Goal: Task Accomplishment & Management: Use online tool/utility

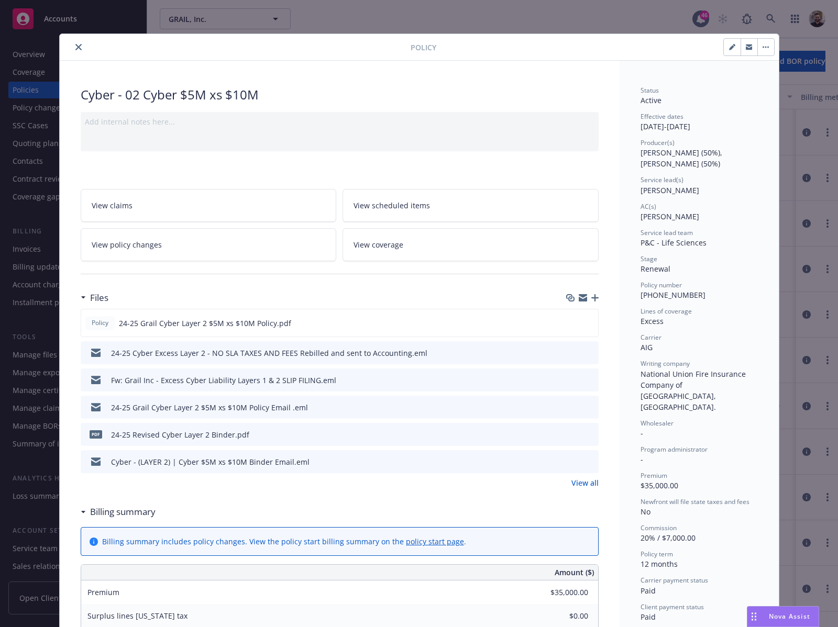
scroll to position [31, 0]
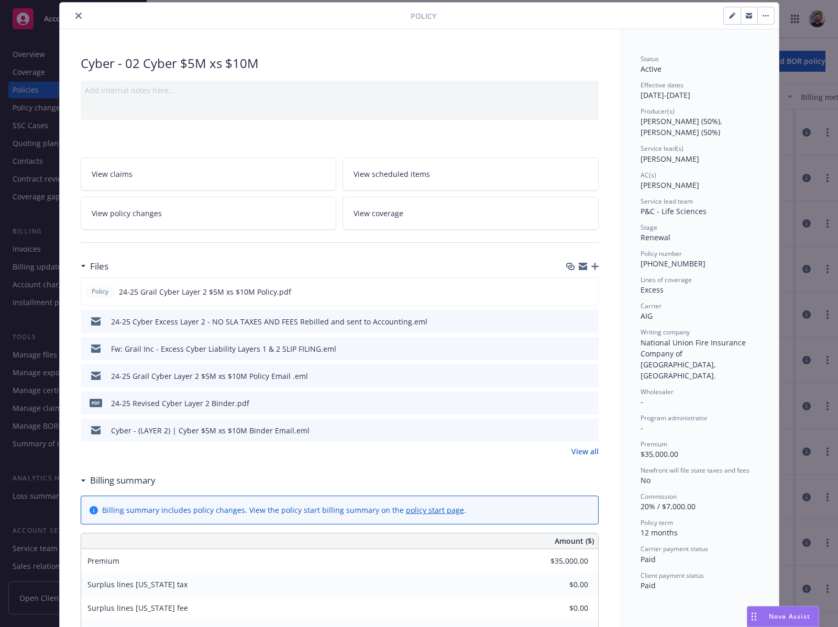
click at [72, 17] on button "close" at bounding box center [78, 15] width 13 height 13
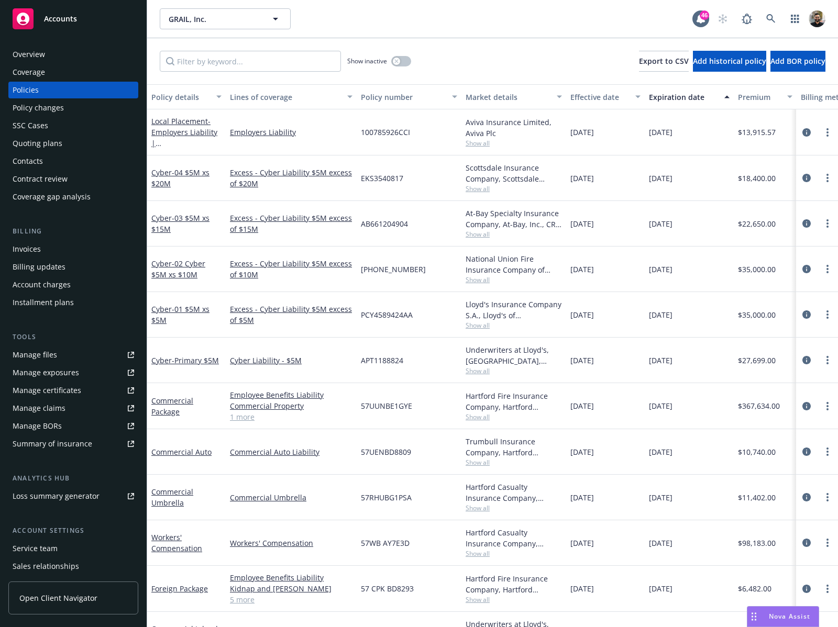
click at [92, 438] on link "Summary of insurance" at bounding box center [73, 444] width 130 height 17
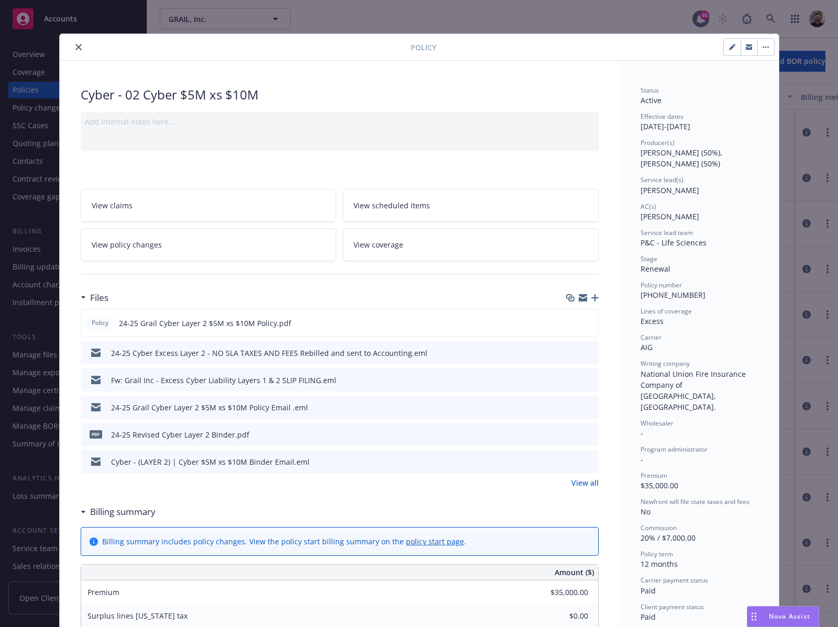
scroll to position [31, 0]
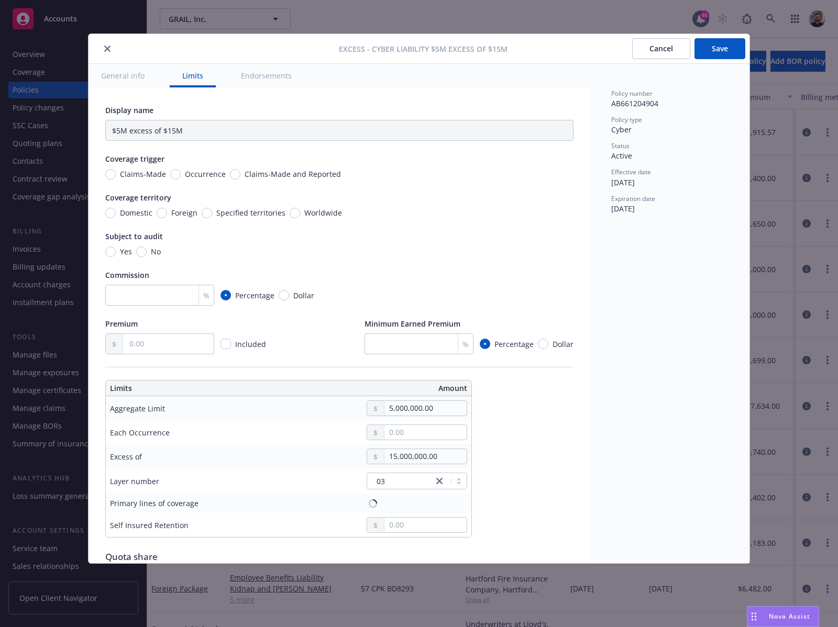
type input "Cyber Liability $5M excess of $15M"
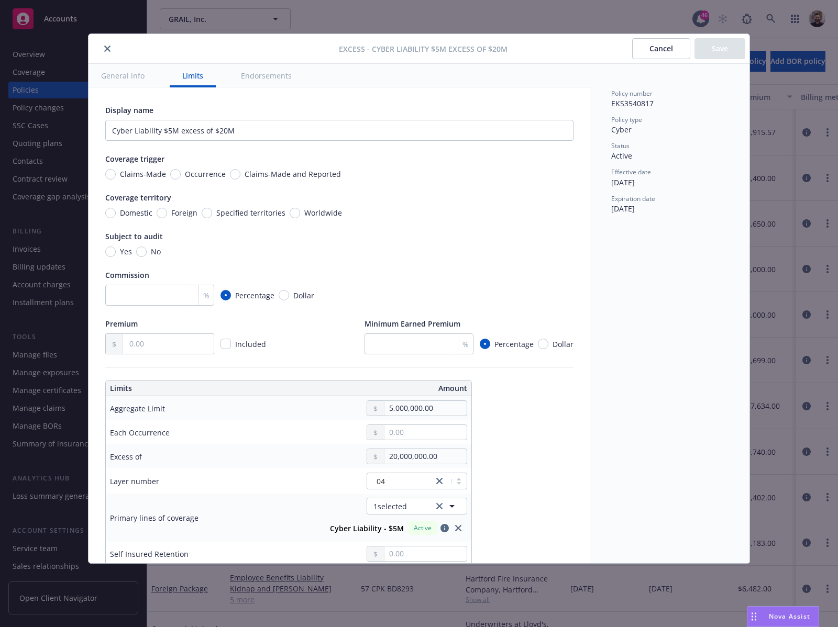
click at [637, 49] on button "Cancel" at bounding box center [661, 48] width 58 height 21
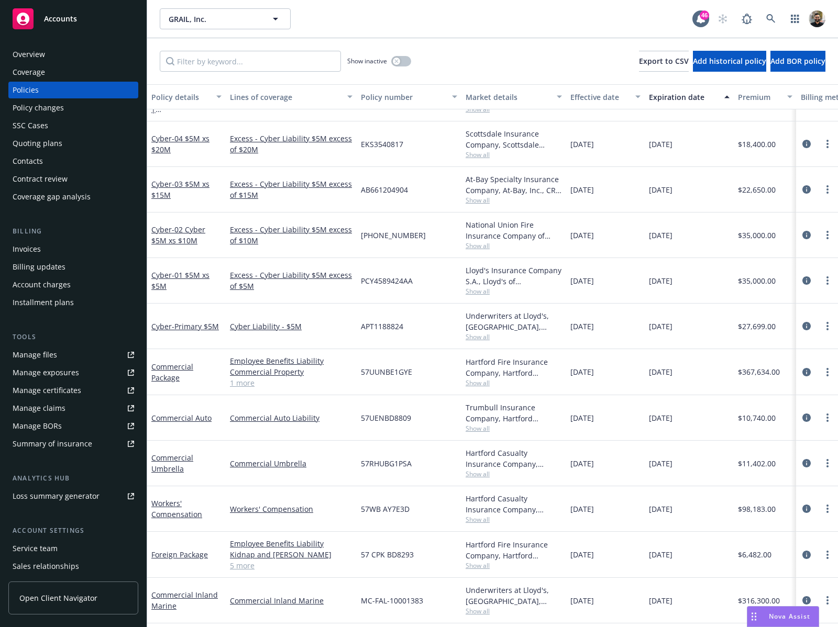
scroll to position [51, 0]
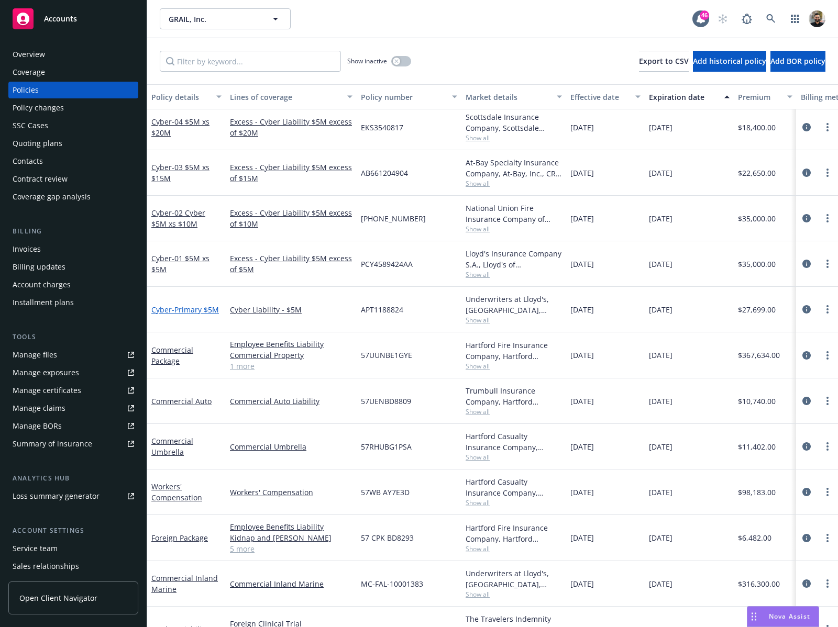
click at [192, 307] on span "- Primary $5M" at bounding box center [195, 310] width 47 height 10
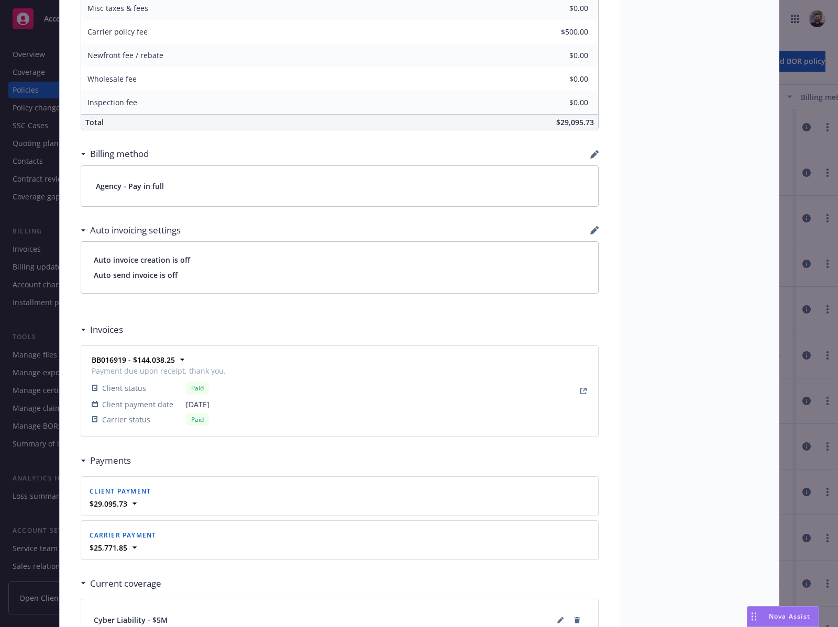
scroll to position [808, 0]
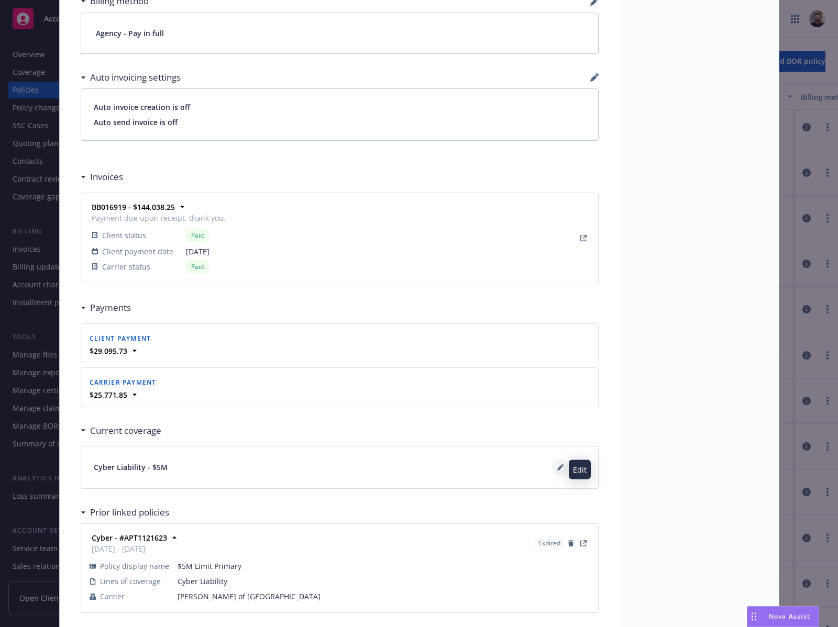
click at [552, 465] on button at bounding box center [560, 467] width 17 height 17
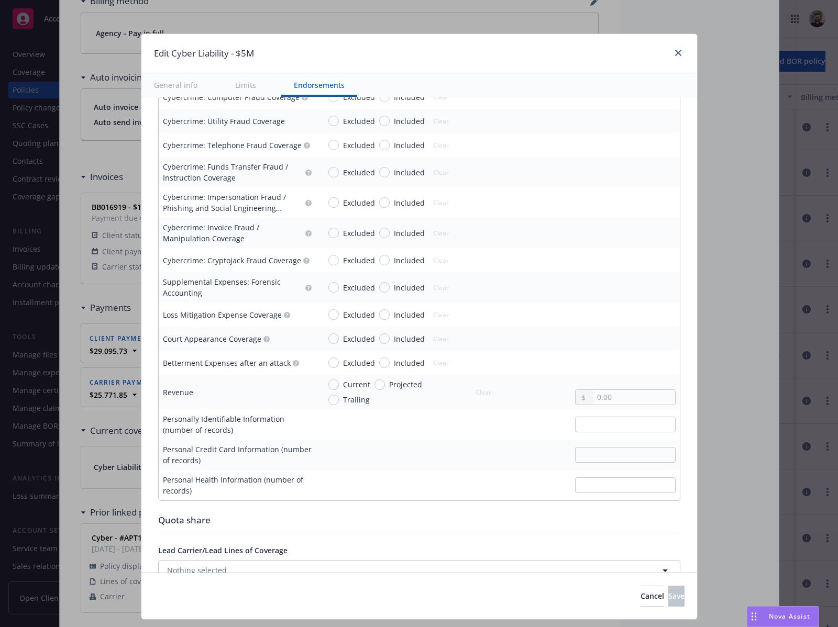
scroll to position [1876, 0]
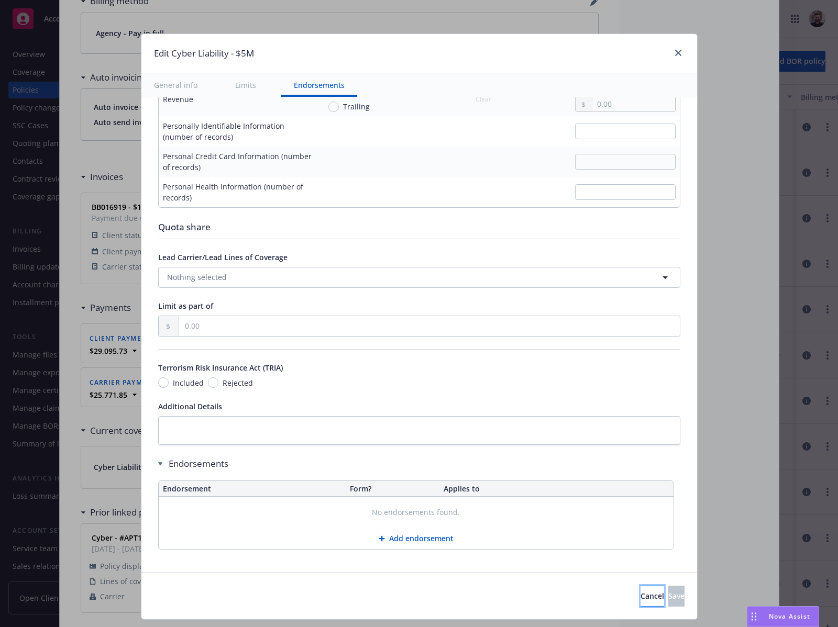
click at [640, 598] on span "Cancel" at bounding box center [652, 596] width 24 height 10
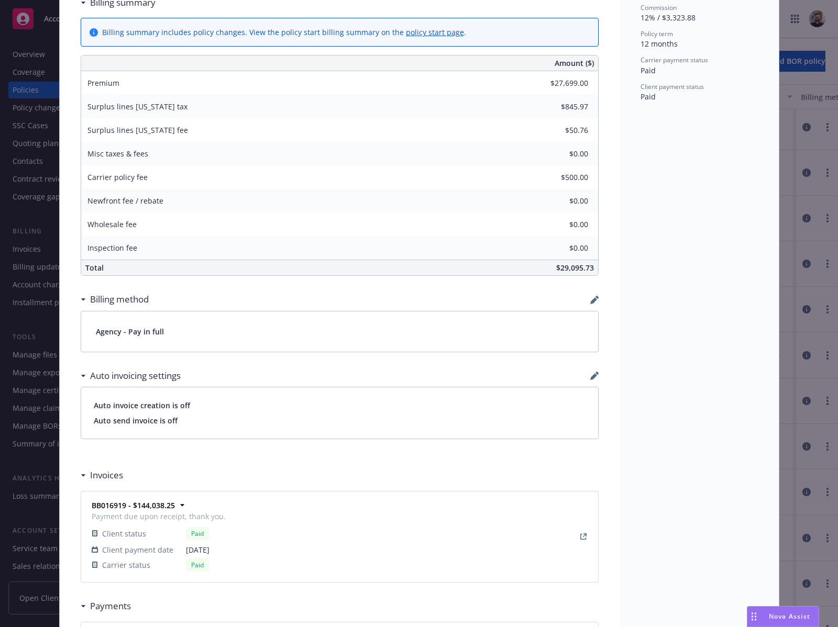
scroll to position [0, 0]
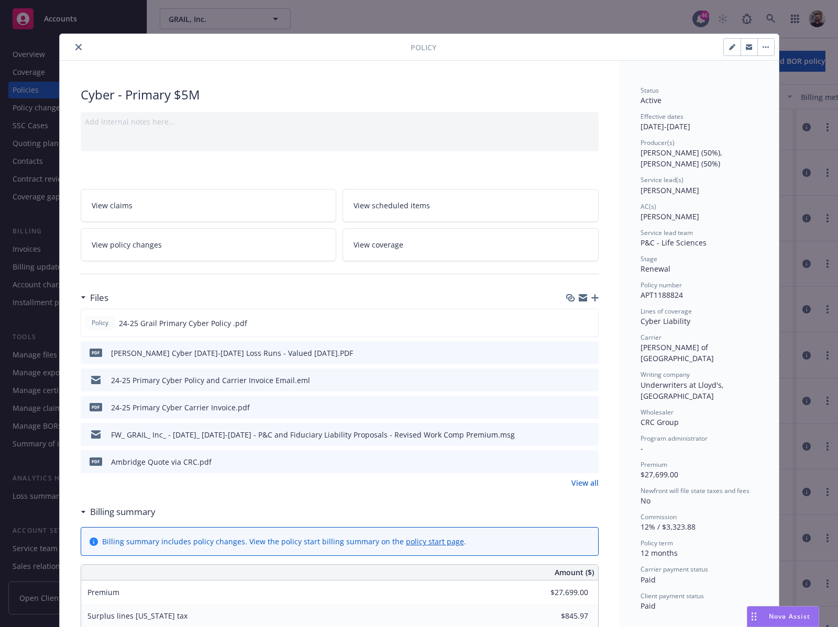
click at [75, 48] on icon "close" at bounding box center [78, 47] width 6 height 6
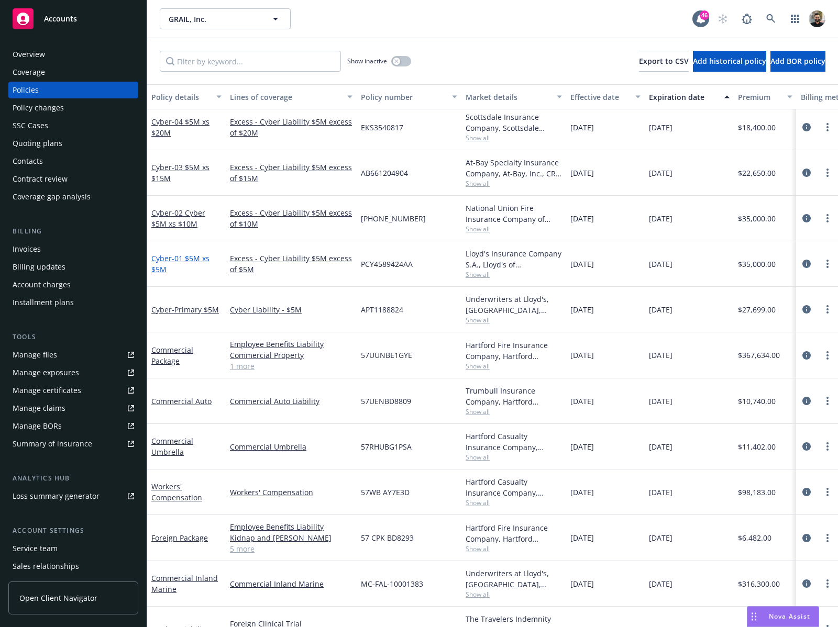
click at [193, 258] on span "- 01 $5M xs $5M" at bounding box center [180, 263] width 58 height 21
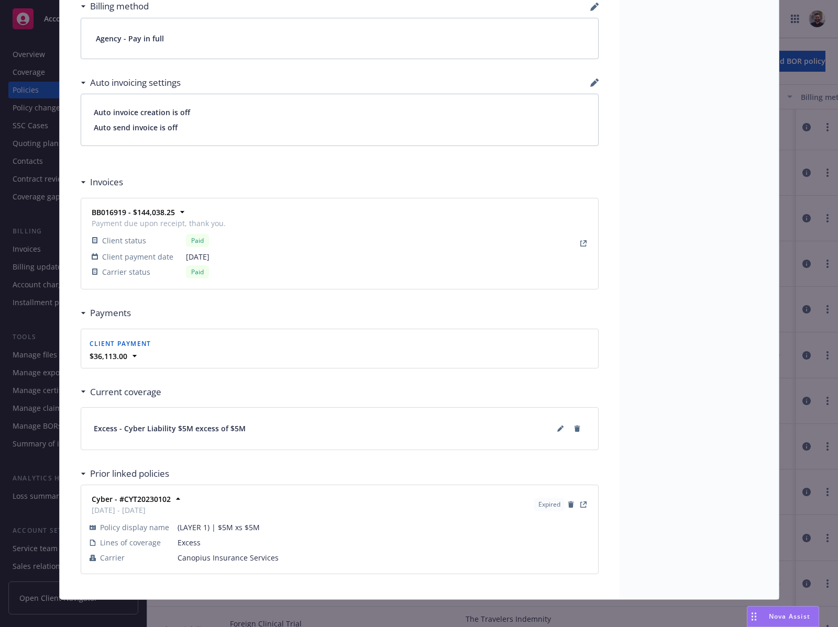
scroll to position [812, 0]
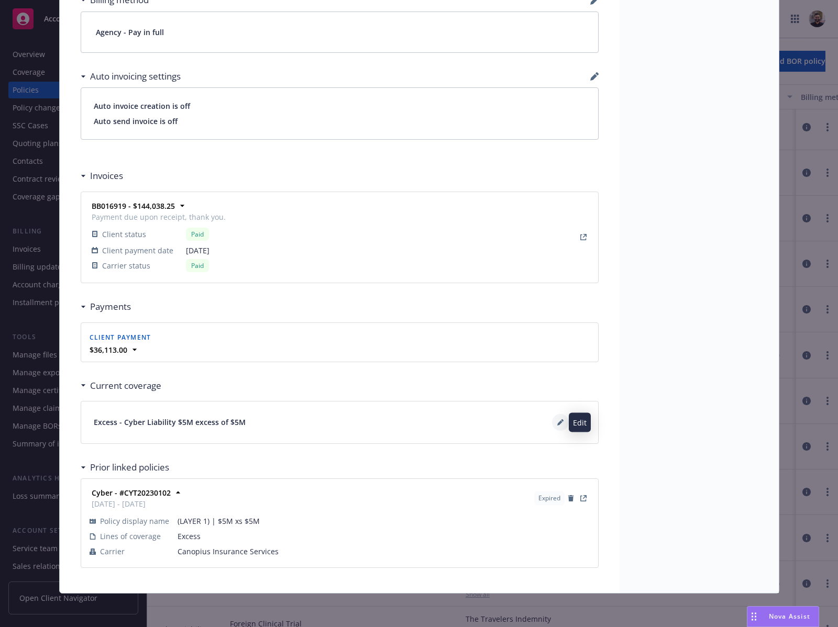
click at [557, 422] on icon at bounding box center [559, 423] width 5 height 5
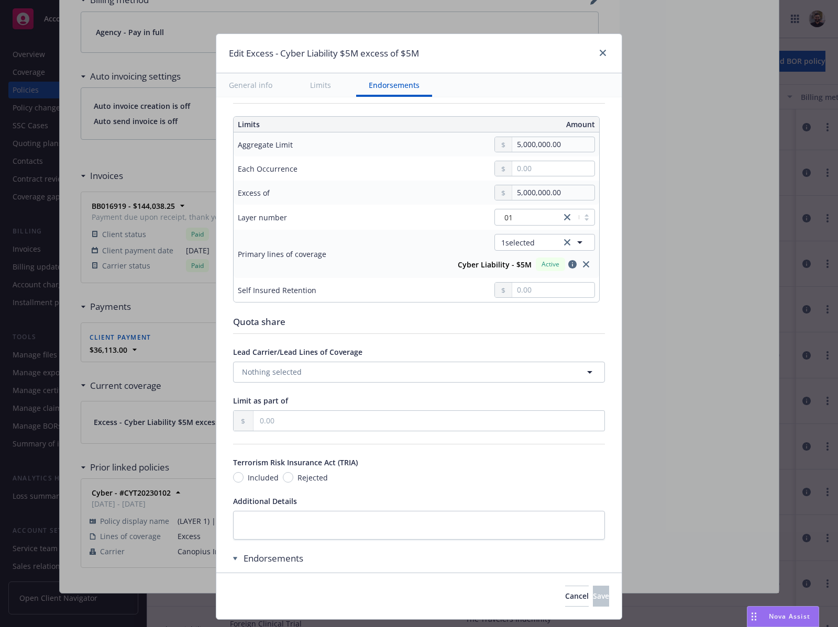
scroll to position [304, 0]
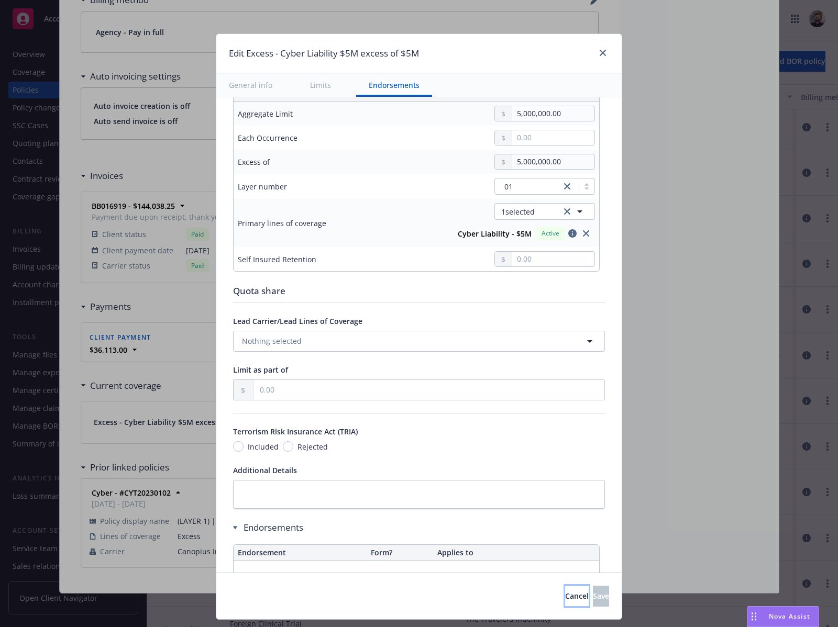
click at [565, 594] on button "Cancel" at bounding box center [577, 596] width 24 height 21
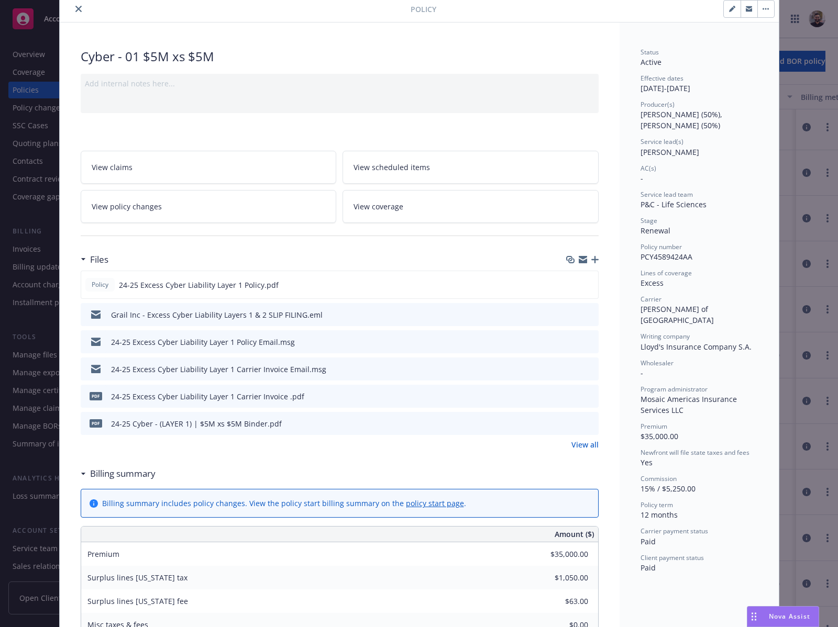
scroll to position [21, 0]
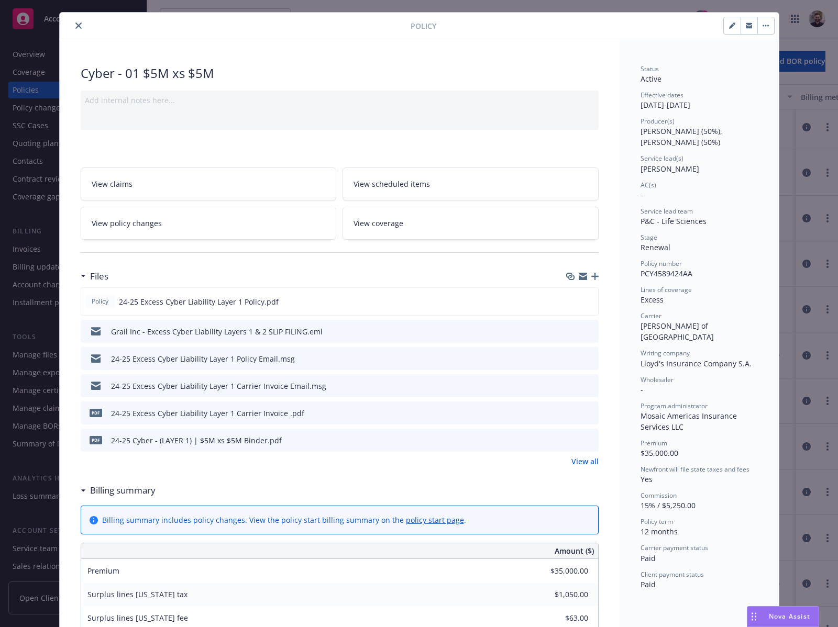
click at [75, 28] on icon "close" at bounding box center [78, 26] width 6 height 6
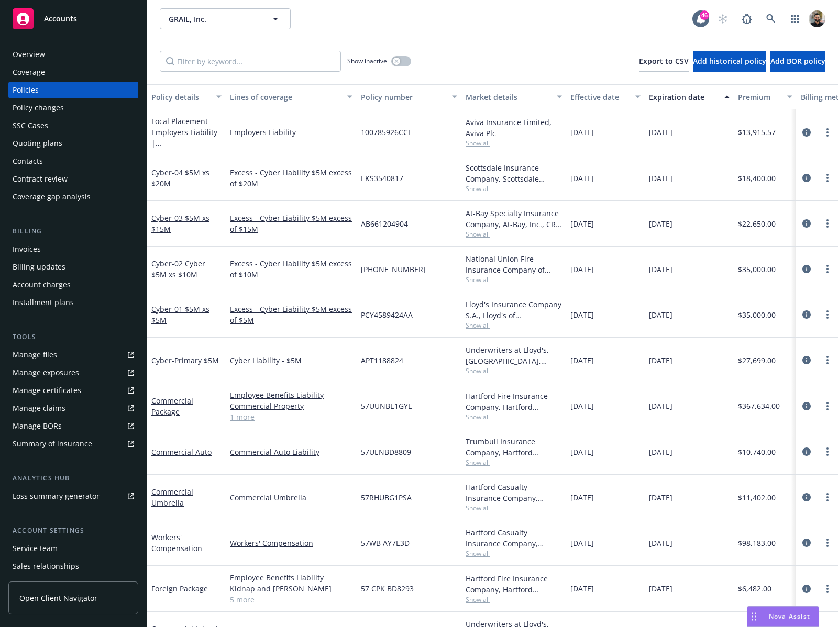
click at [685, 92] on div "Expiration date" at bounding box center [683, 97] width 69 height 11
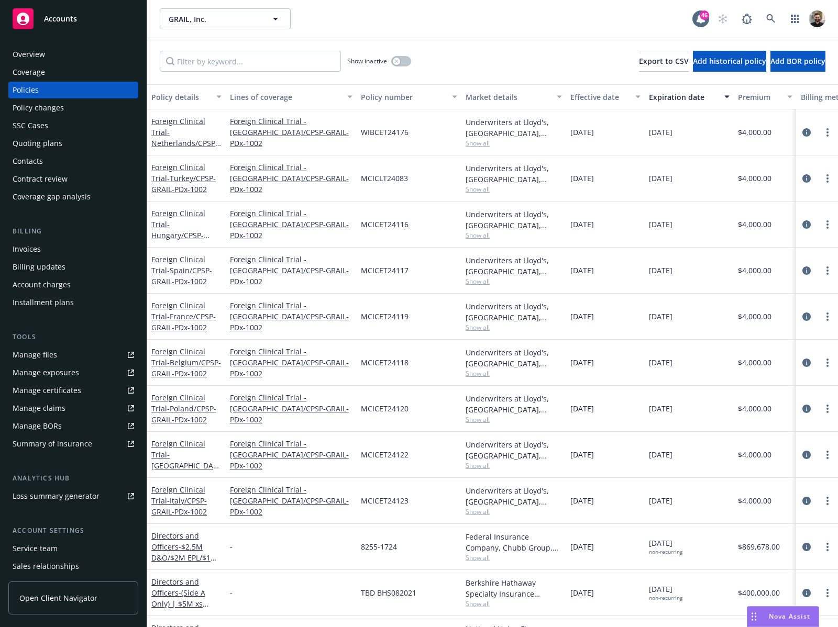
click at [684, 92] on div "Expiration date" at bounding box center [683, 97] width 69 height 11
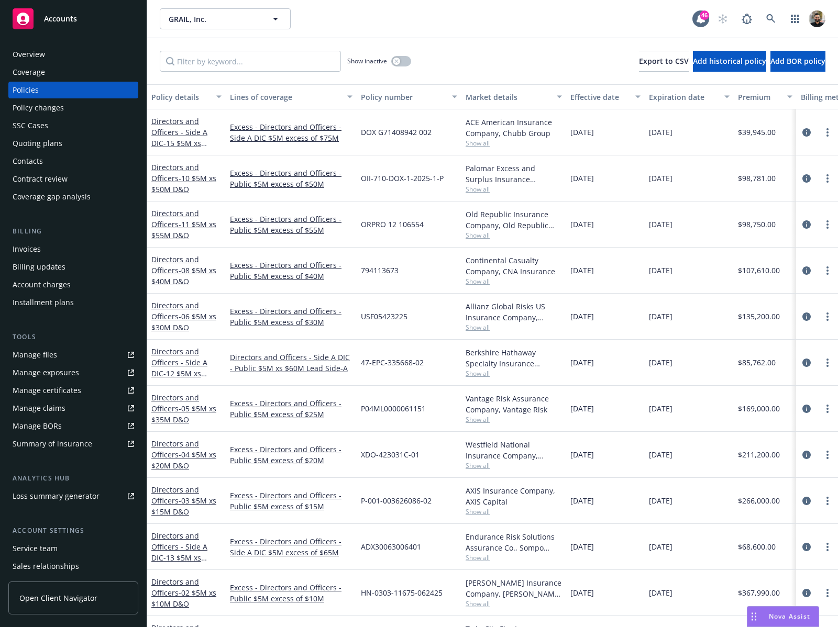
click at [684, 92] on div "Expiration date" at bounding box center [683, 97] width 69 height 11
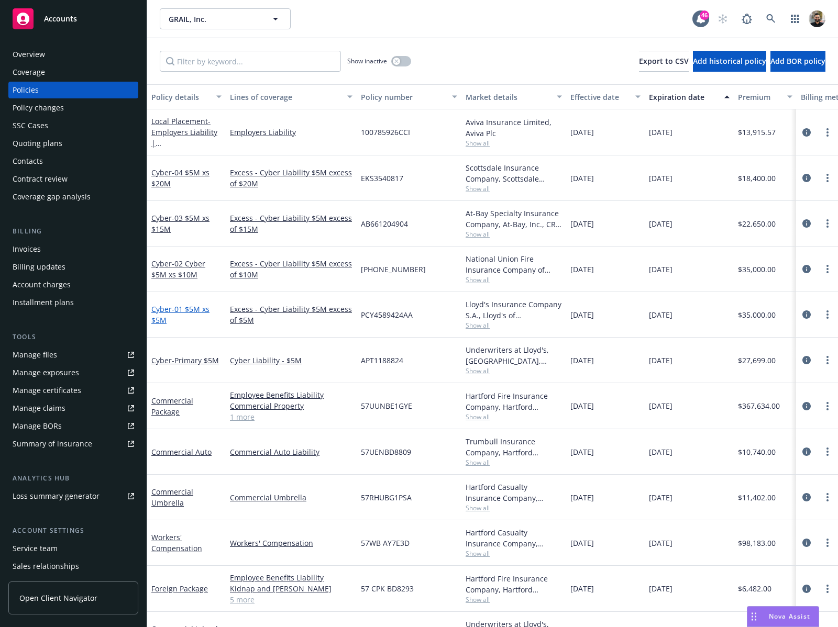
click at [197, 305] on span "- 01 $5M xs $5M" at bounding box center [180, 314] width 58 height 21
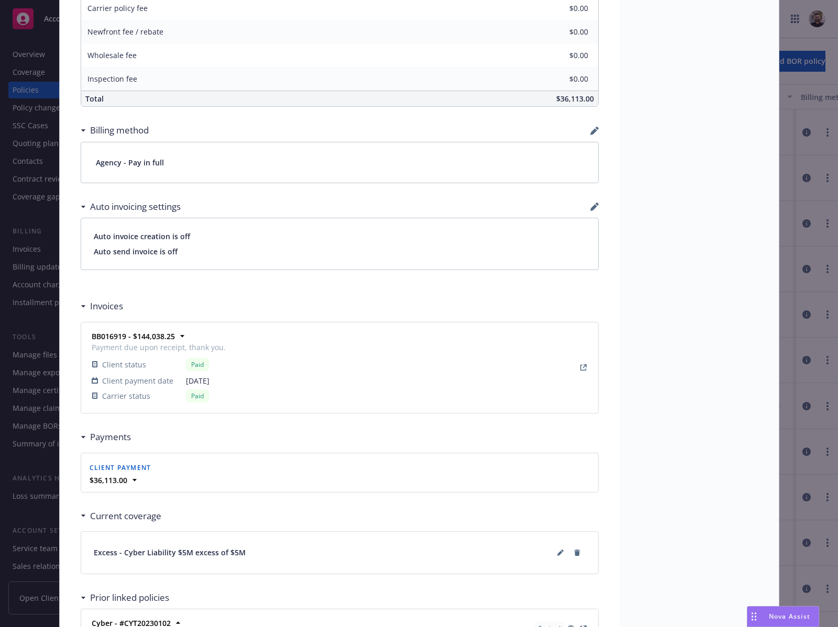
scroll to position [776, 0]
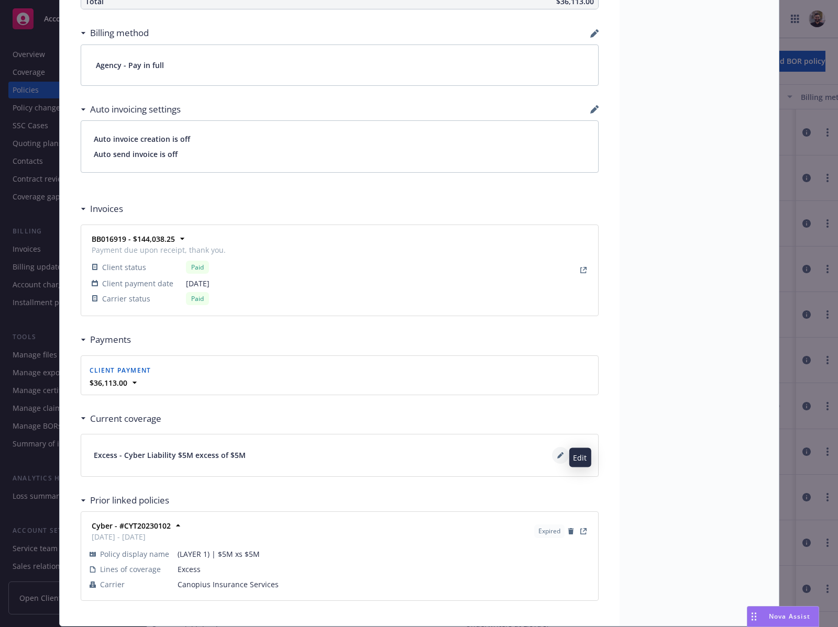
click at [552, 456] on button at bounding box center [560, 455] width 17 height 17
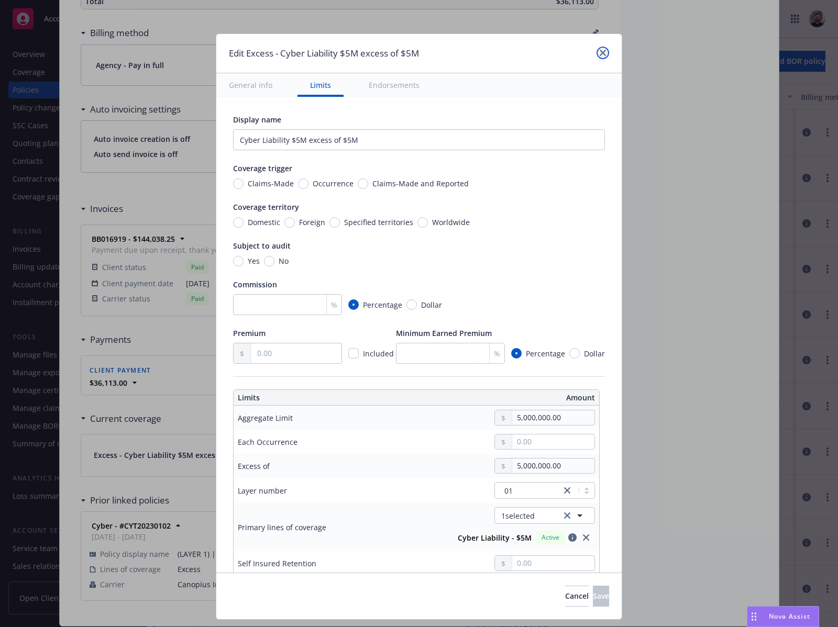
click at [604, 50] on icon "close" at bounding box center [603, 53] width 6 height 6
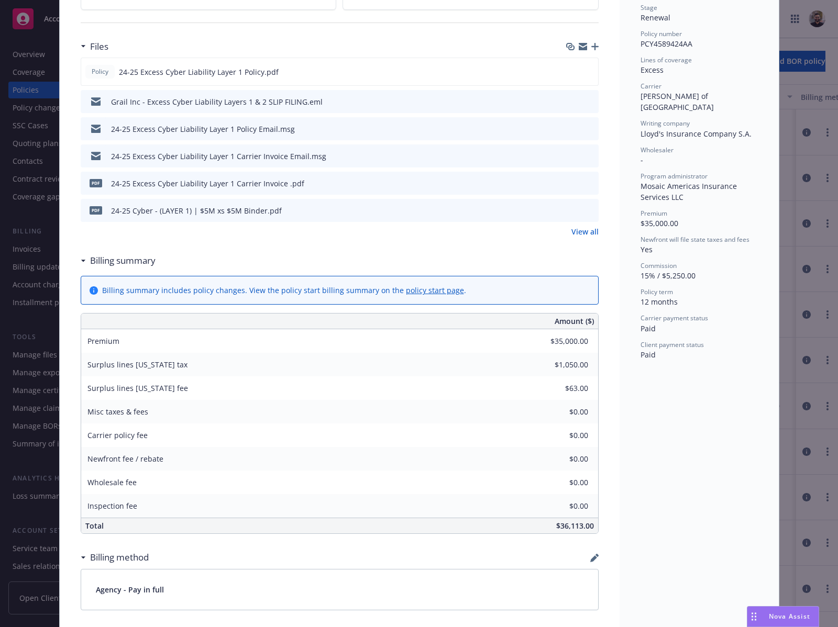
scroll to position [40, 0]
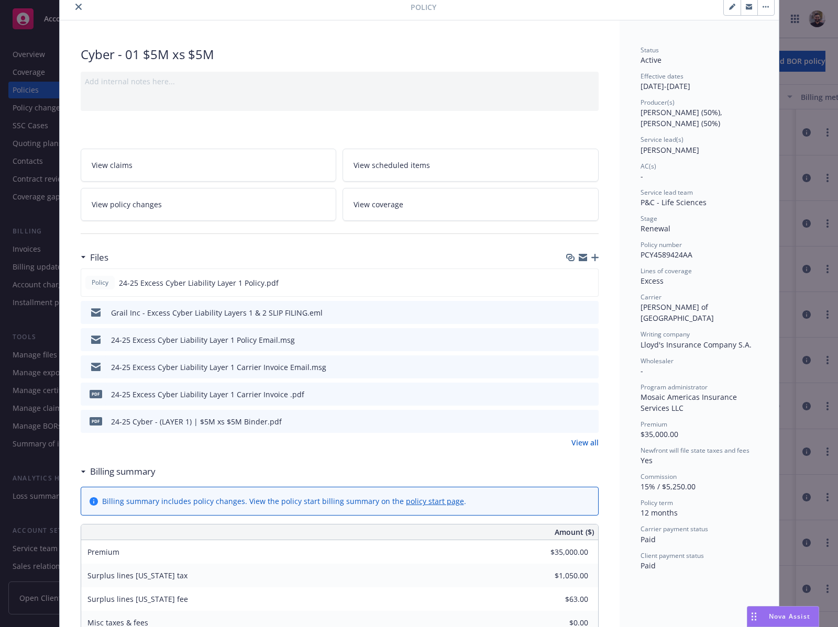
click at [76, 10] on button "close" at bounding box center [78, 7] width 13 height 13
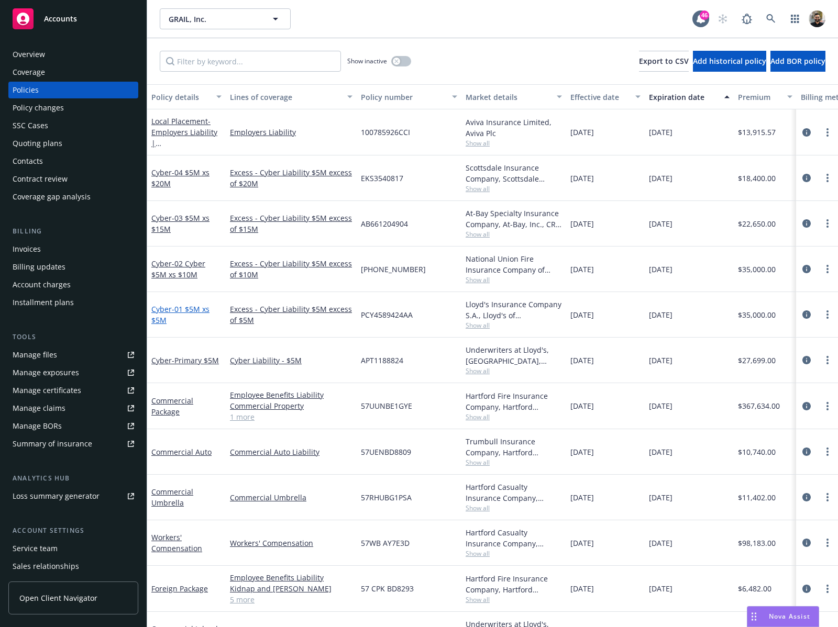
click at [193, 310] on span "- 01 $5M xs $5M" at bounding box center [180, 314] width 58 height 21
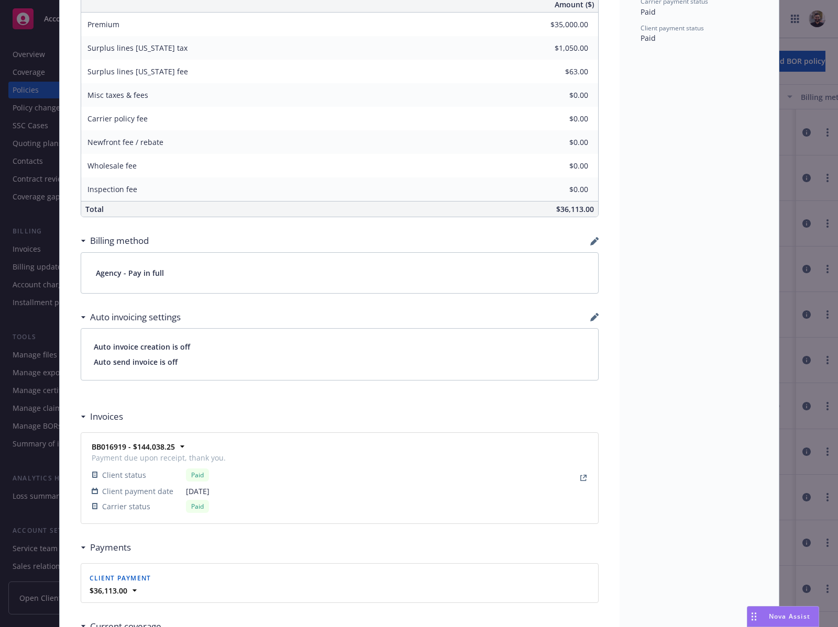
scroll to position [812, 0]
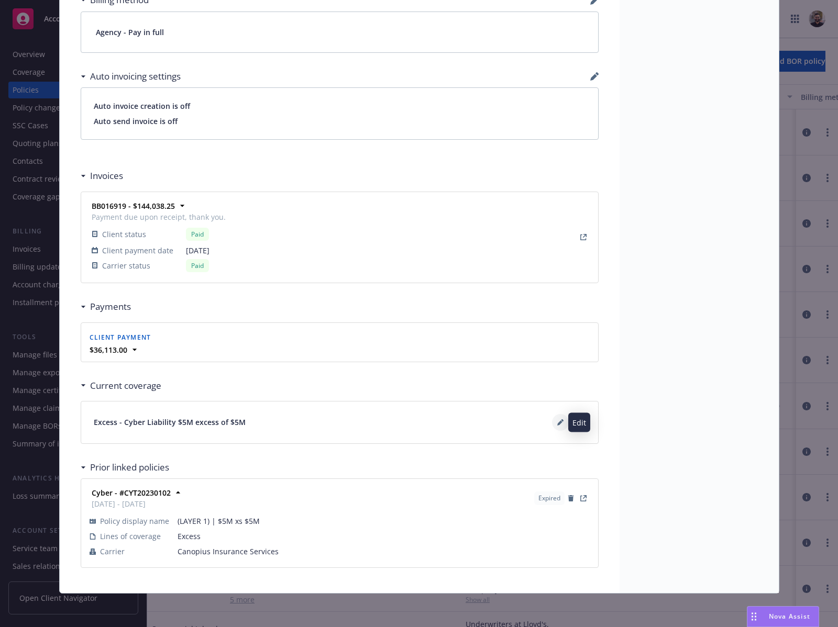
click at [552, 422] on button at bounding box center [560, 422] width 17 height 17
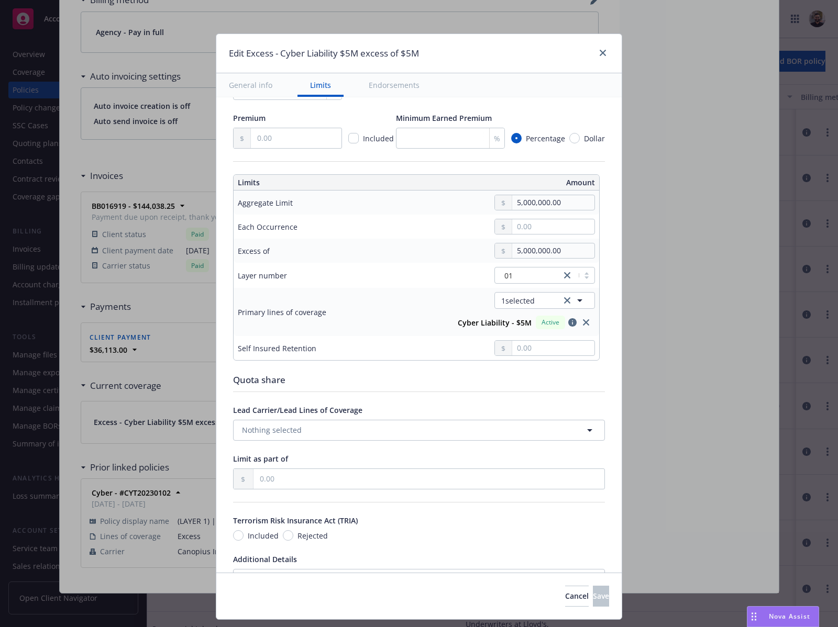
scroll to position [224, 0]
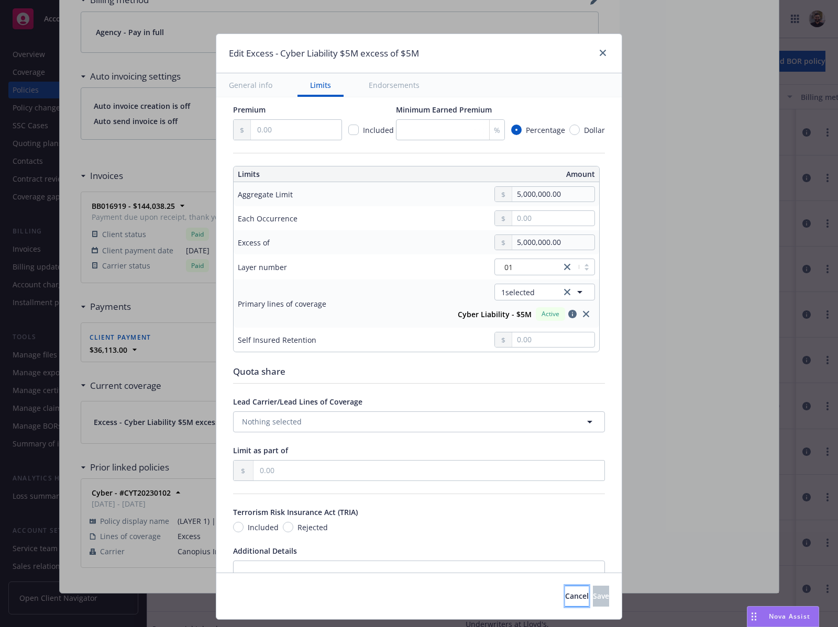
click at [565, 599] on span "Cancel" at bounding box center [577, 596] width 24 height 10
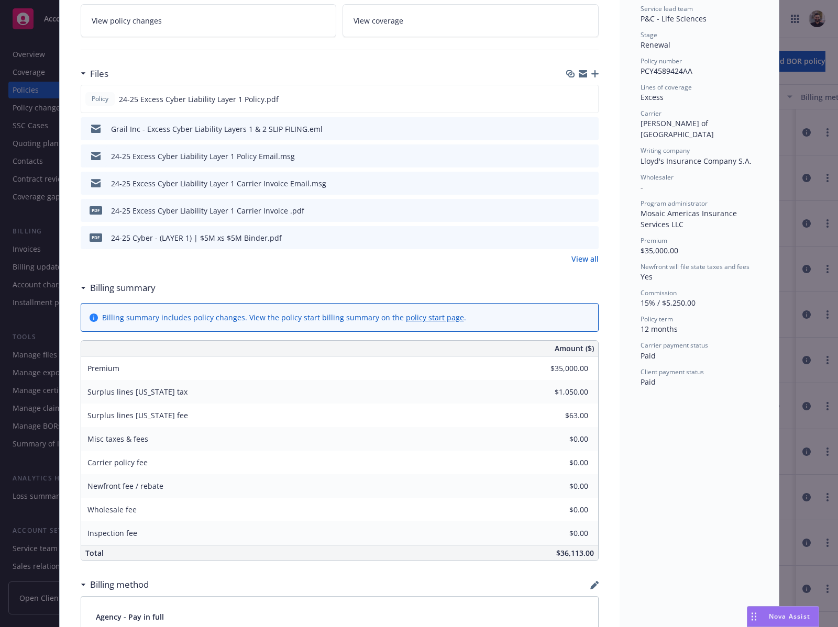
scroll to position [34, 0]
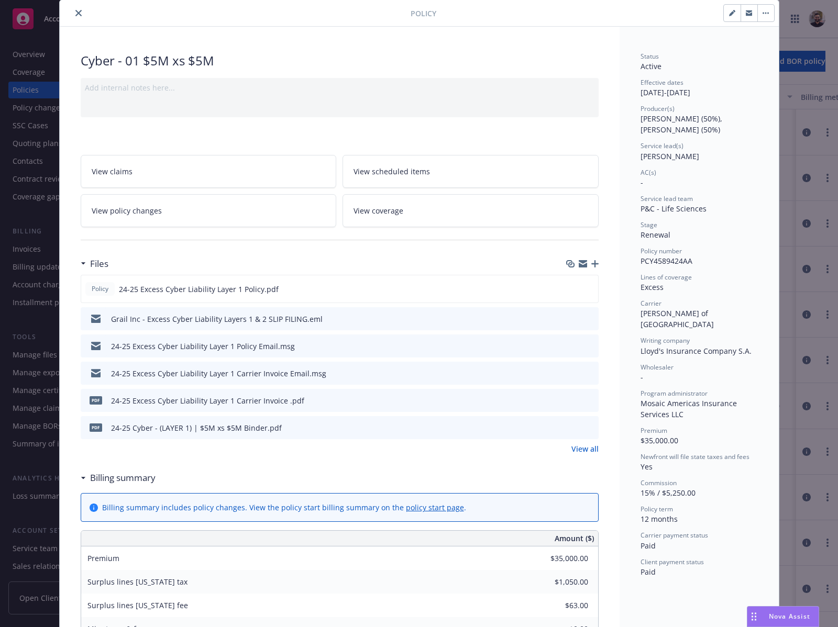
click at [75, 17] on button "close" at bounding box center [78, 13] width 13 height 13
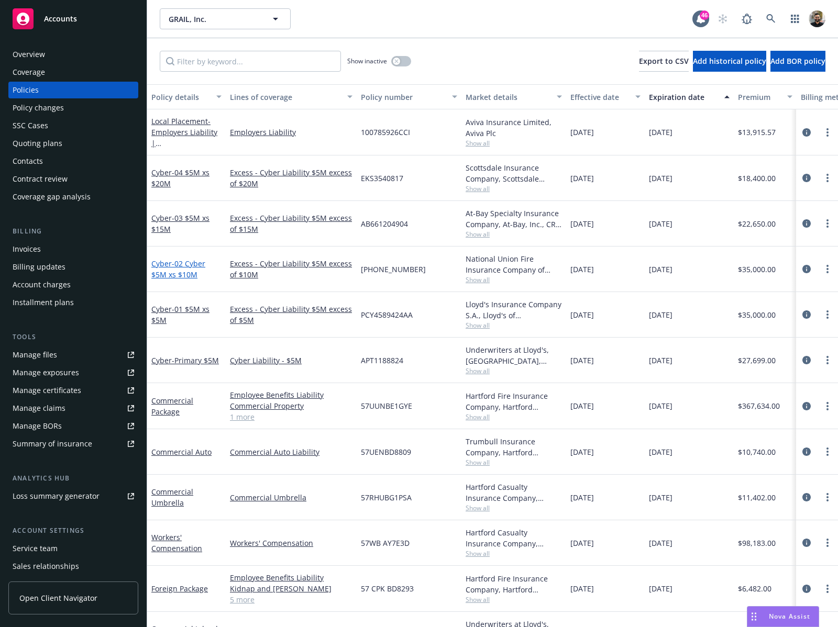
click at [178, 274] on span "- 02 Cyber $5M xs $10M" at bounding box center [178, 269] width 54 height 21
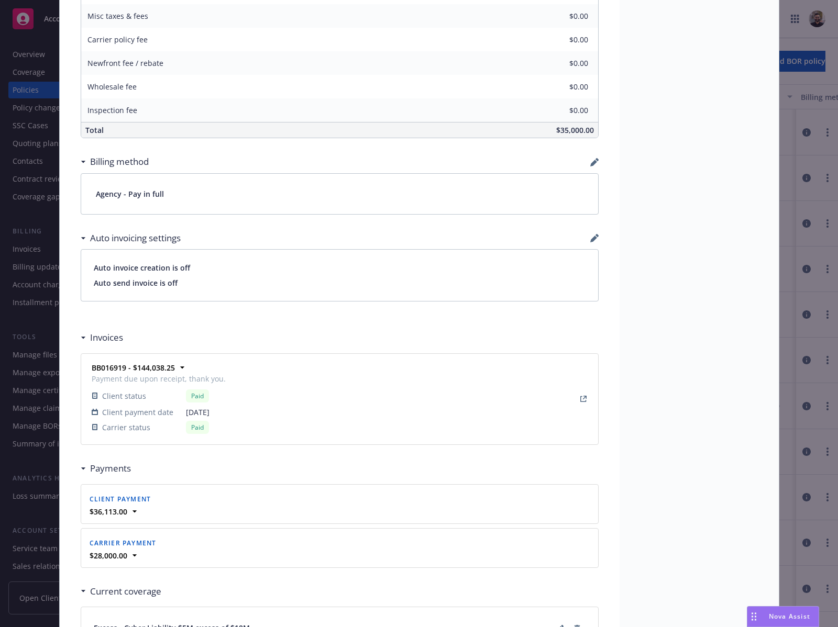
scroll to position [856, 0]
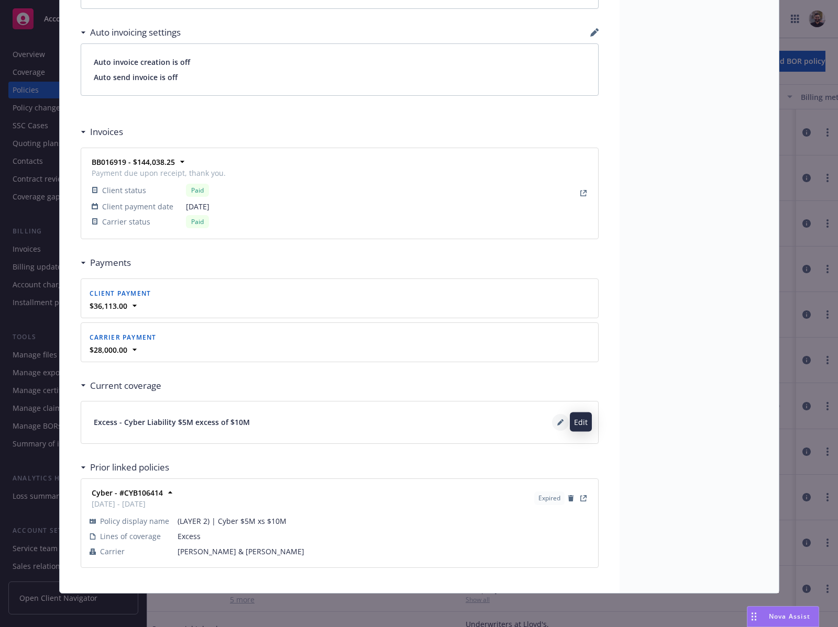
click at [557, 424] on icon at bounding box center [560, 422] width 6 height 6
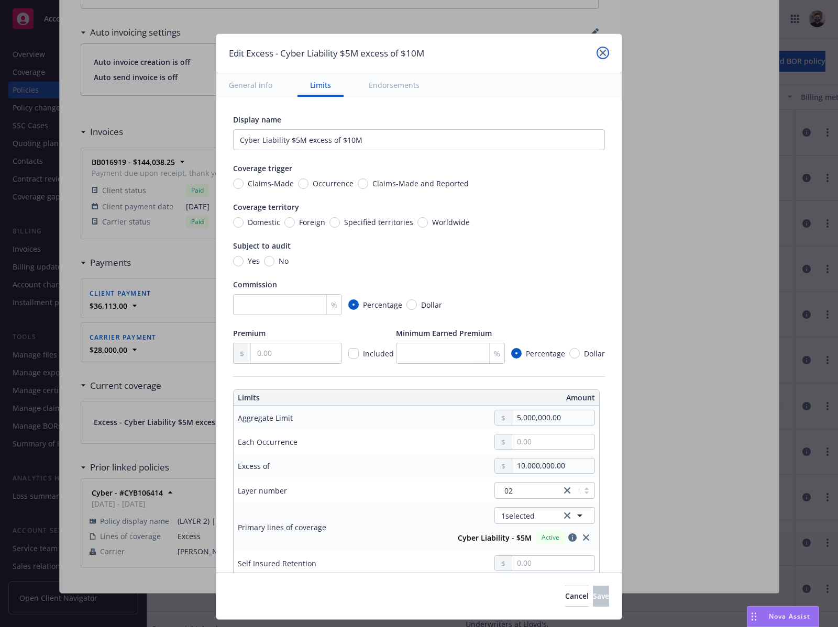
click at [602, 53] on icon "close" at bounding box center [603, 53] width 6 height 6
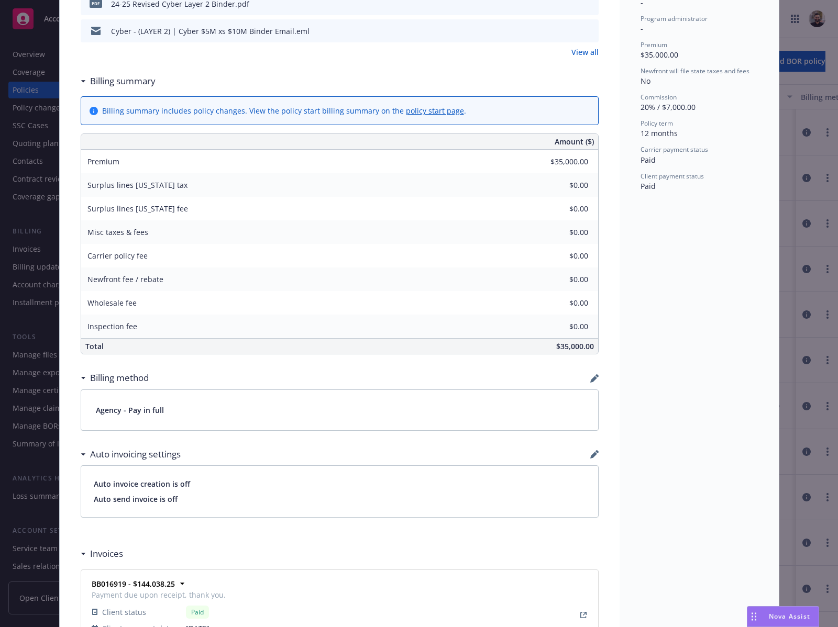
scroll to position [0, 0]
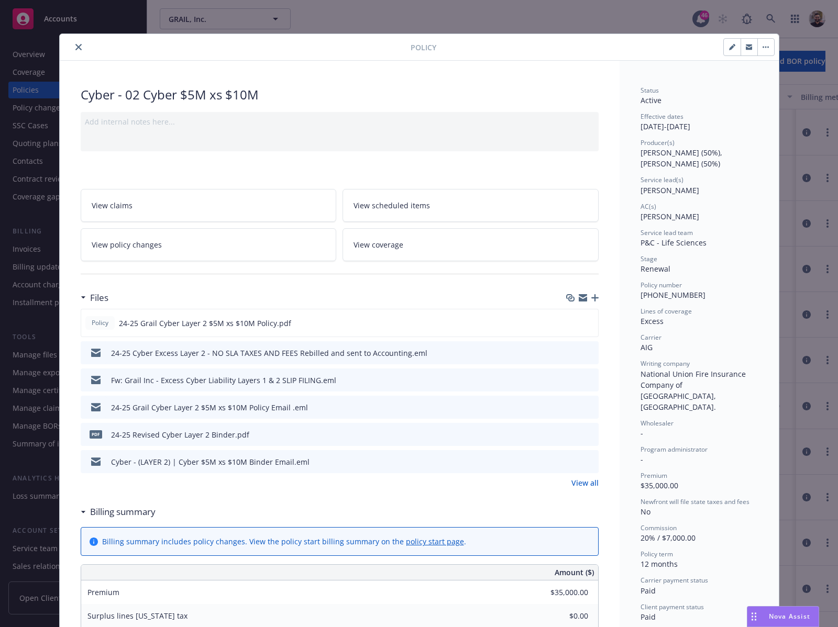
click at [78, 47] on button "close" at bounding box center [78, 47] width 13 height 13
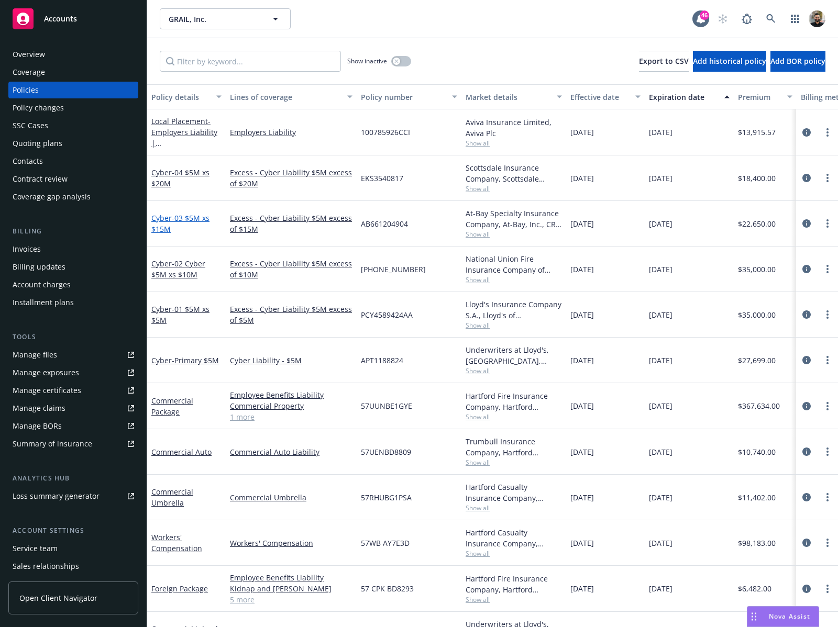
click at [201, 215] on span "- 03 $5M xs $15M" at bounding box center [180, 223] width 58 height 21
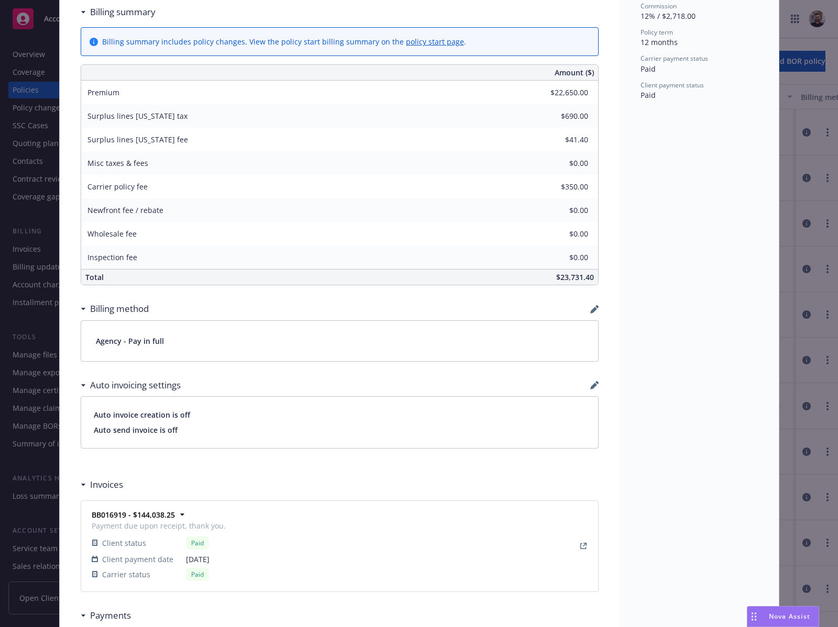
scroll to position [856, 0]
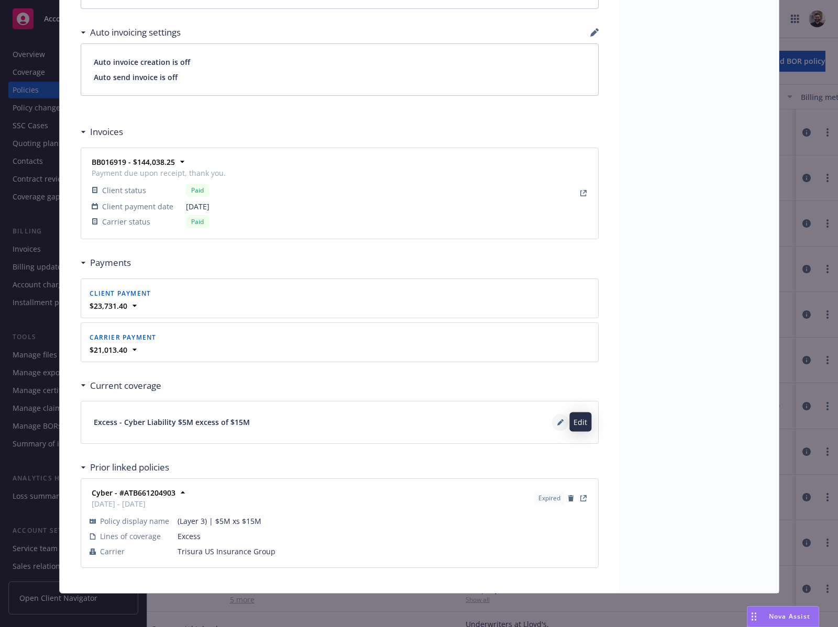
click at [557, 419] on icon at bounding box center [560, 422] width 6 height 6
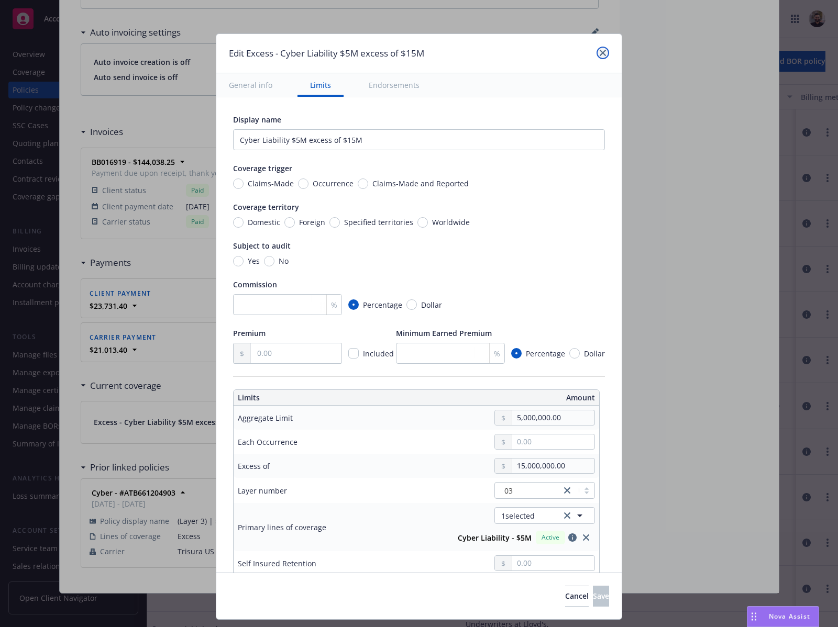
click at [602, 54] on icon "close" at bounding box center [603, 53] width 6 height 6
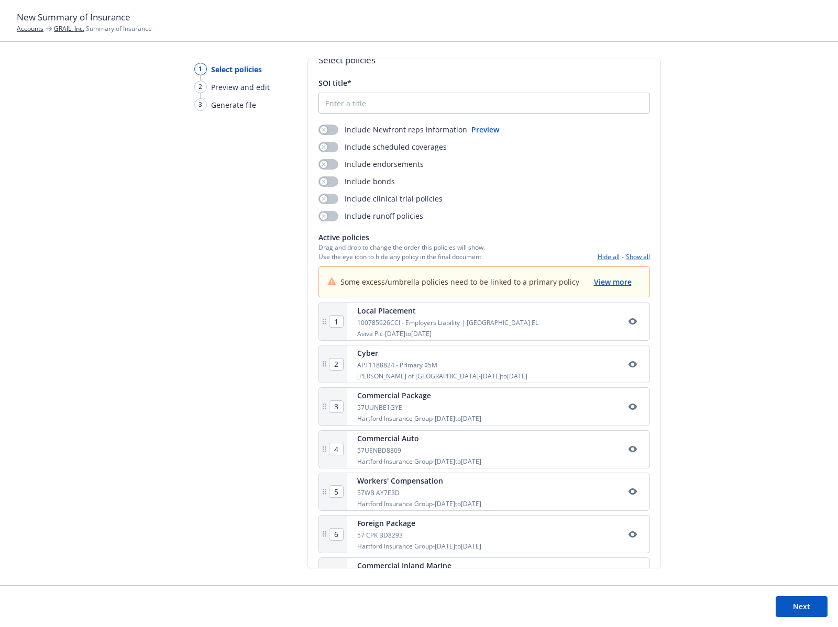
scroll to position [33, 0]
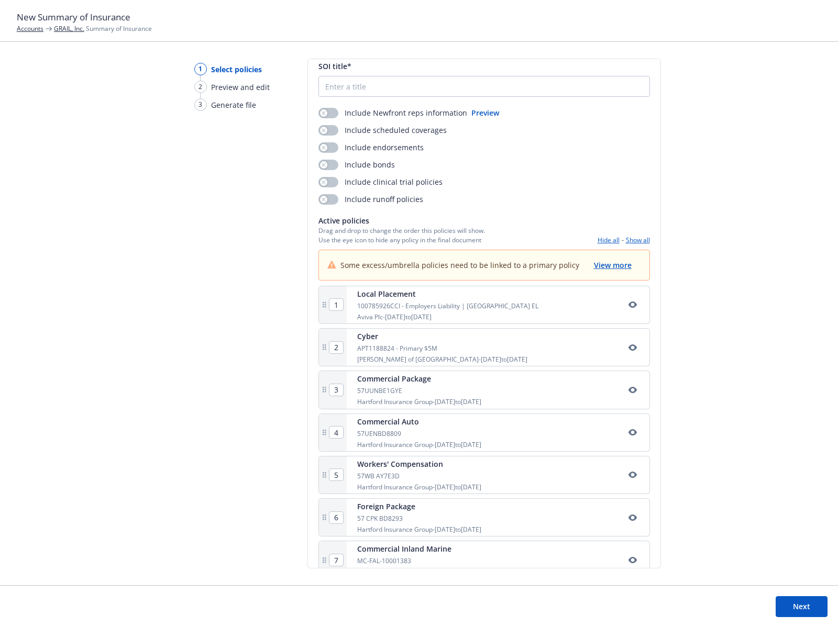
click at [604, 239] on button "Hide all" at bounding box center [609, 240] width 22 height 9
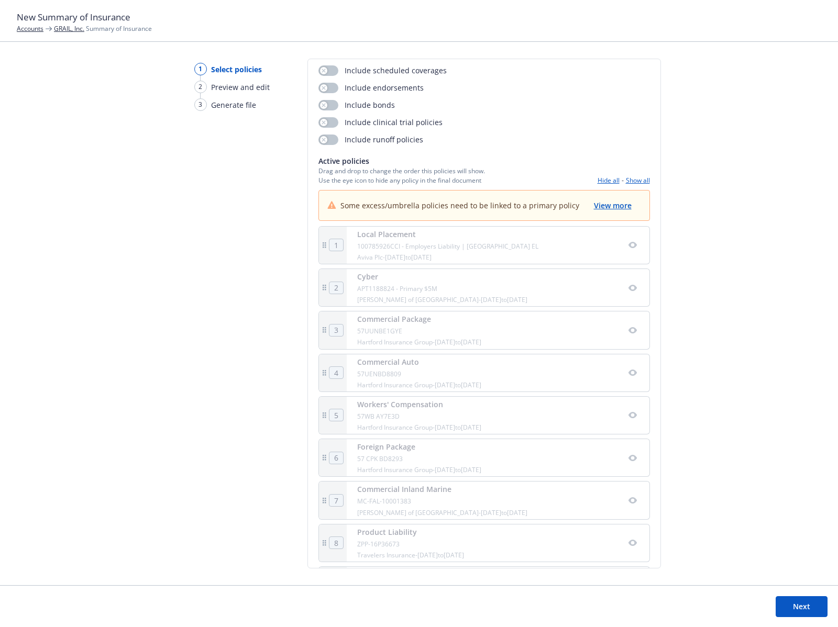
scroll to position [110, 0]
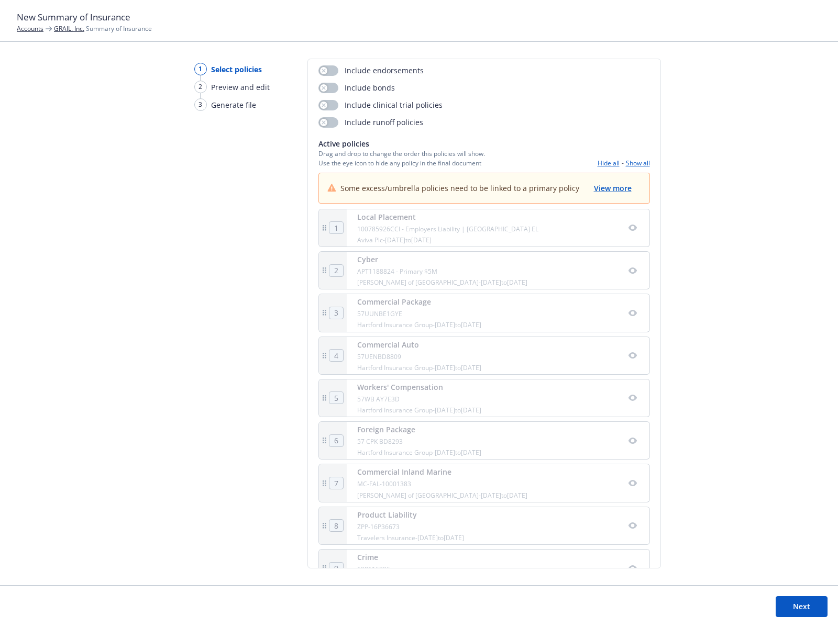
click at [628, 275] on icon "button" at bounding box center [632, 271] width 8 height 8
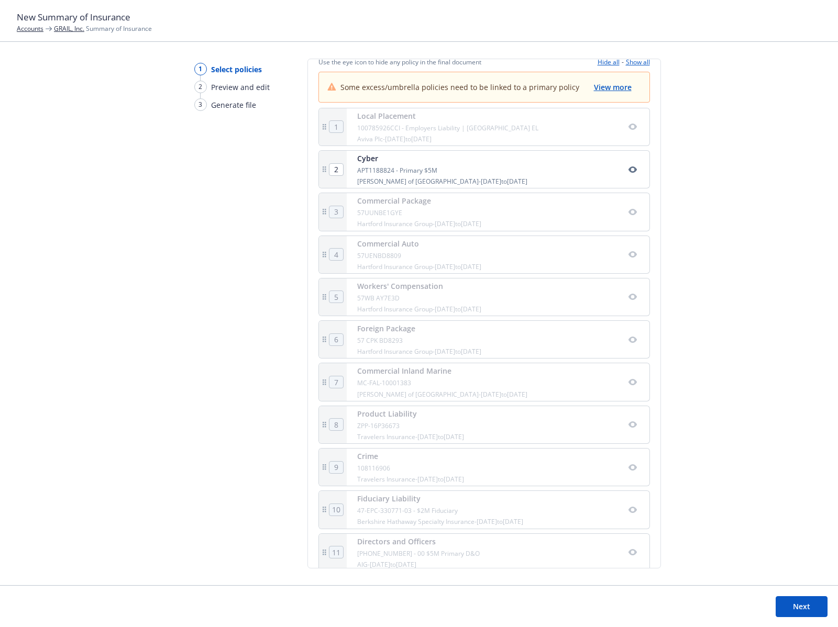
scroll to position [131, 0]
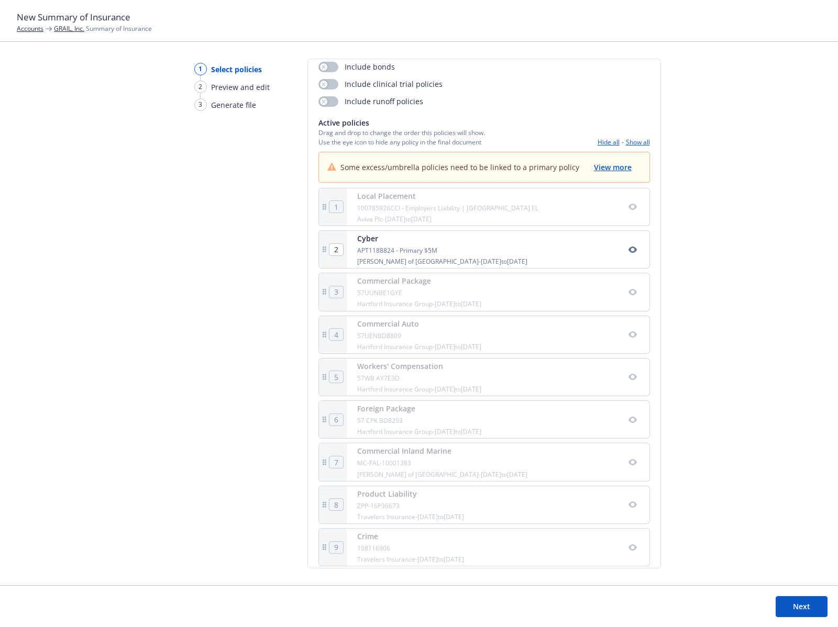
click at [804, 603] on button "Next" at bounding box center [802, 606] width 52 height 21
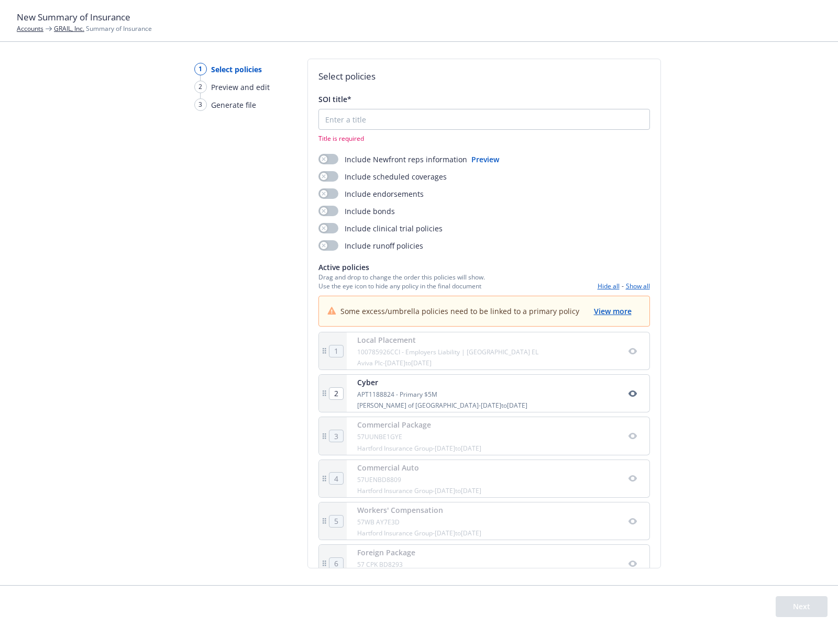
click at [499, 108] on div "SOI title* Title is required" at bounding box center [483, 118] width 331 height 49
click at [500, 125] on input "SOI title*" at bounding box center [484, 119] width 330 height 20
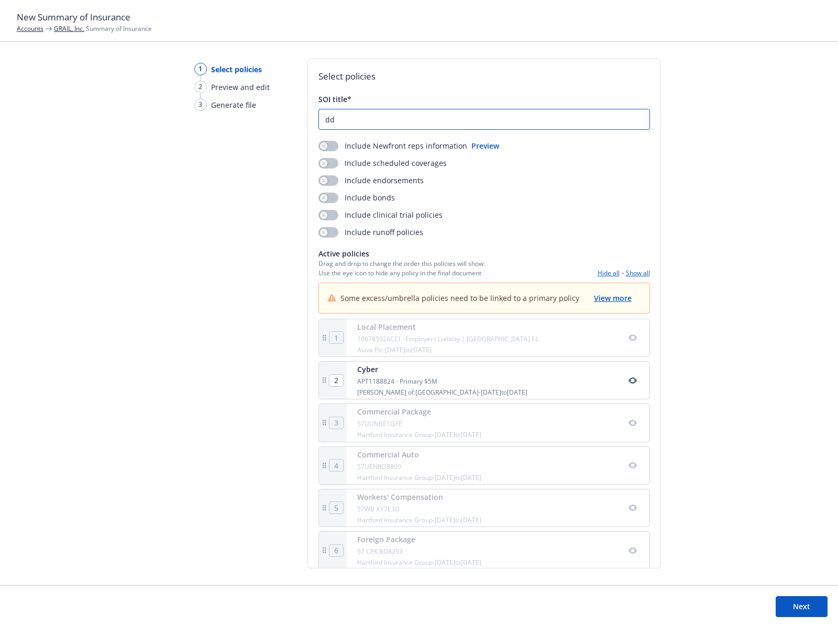
type input "dd"
click at [603, 295] on span "View more" at bounding box center [613, 298] width 38 height 10
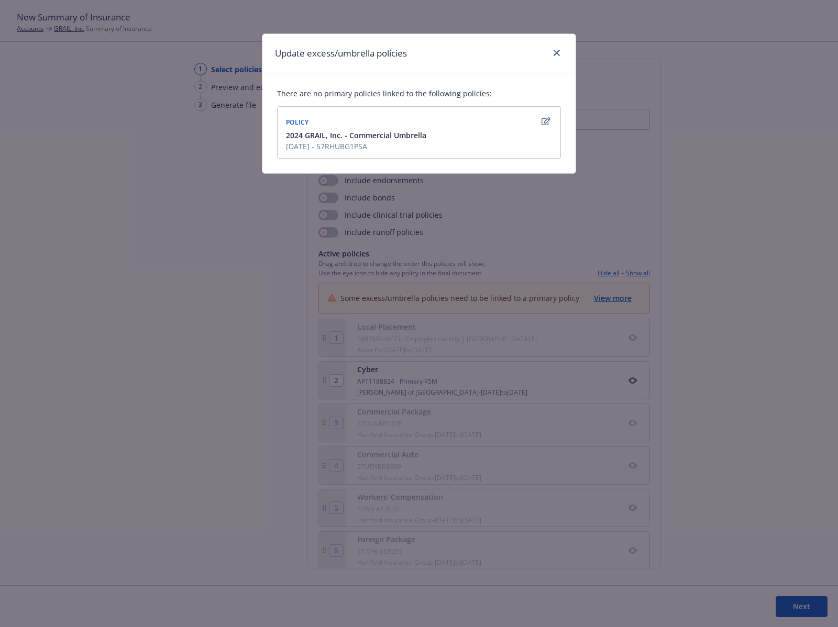
click at [544, 122] on icon "button" at bounding box center [545, 121] width 9 height 8
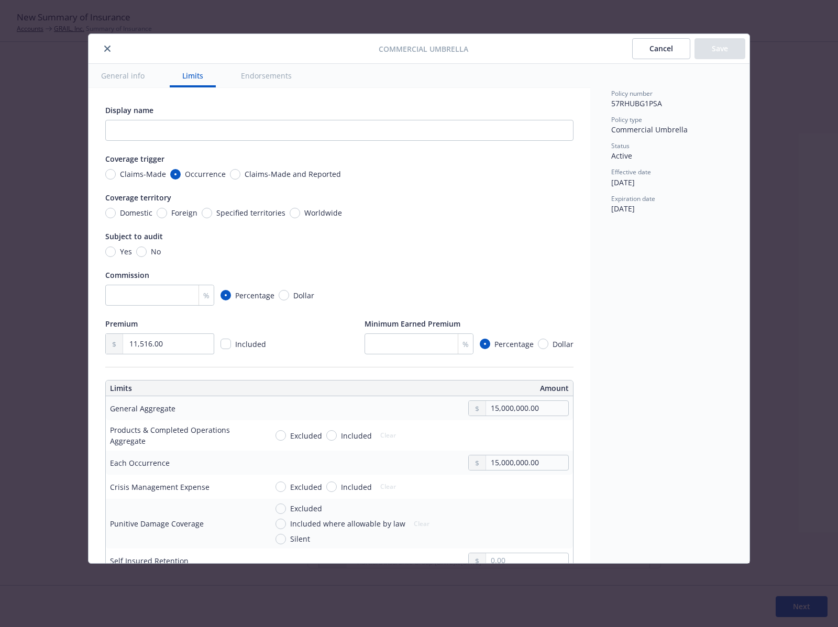
click at [653, 58] on button "Cancel" at bounding box center [661, 48] width 58 height 21
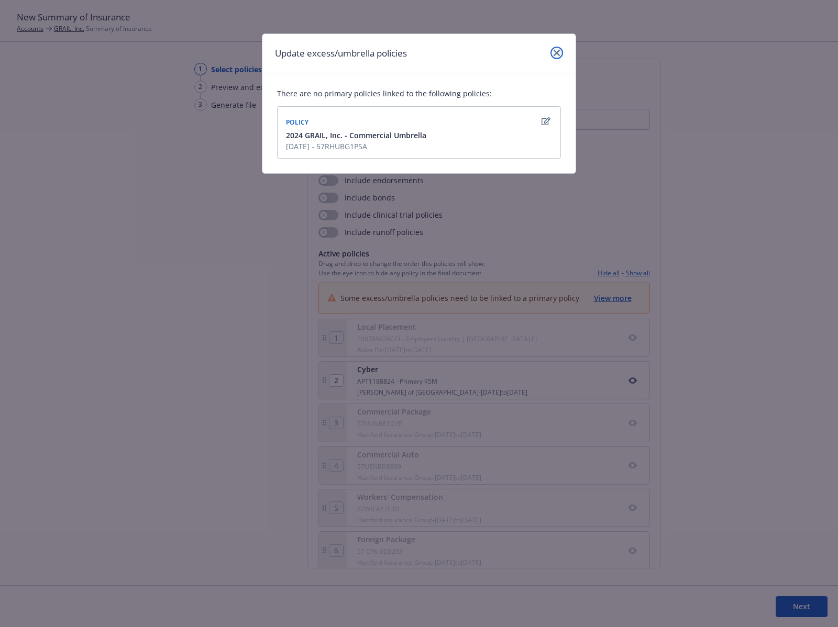
click at [552, 57] on link "close" at bounding box center [556, 53] width 13 height 13
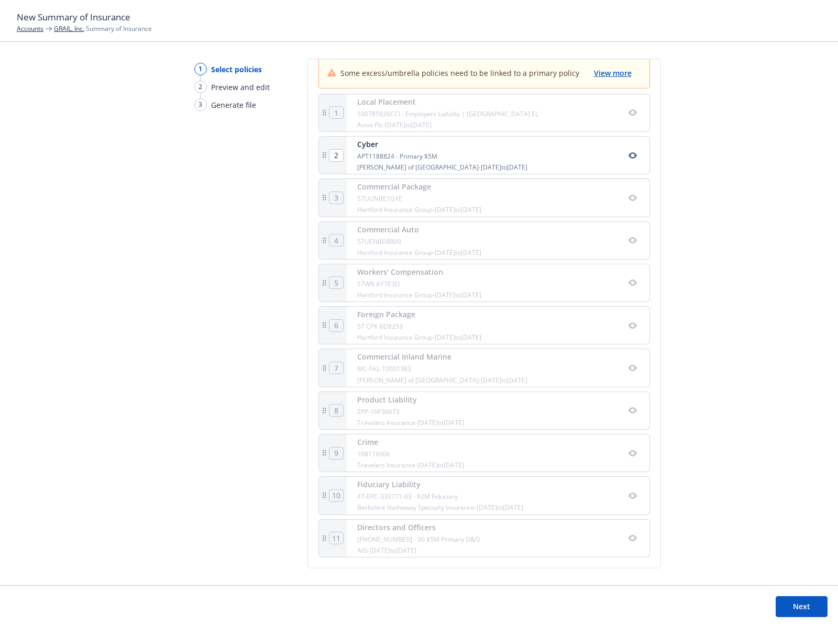
scroll to position [2, 0]
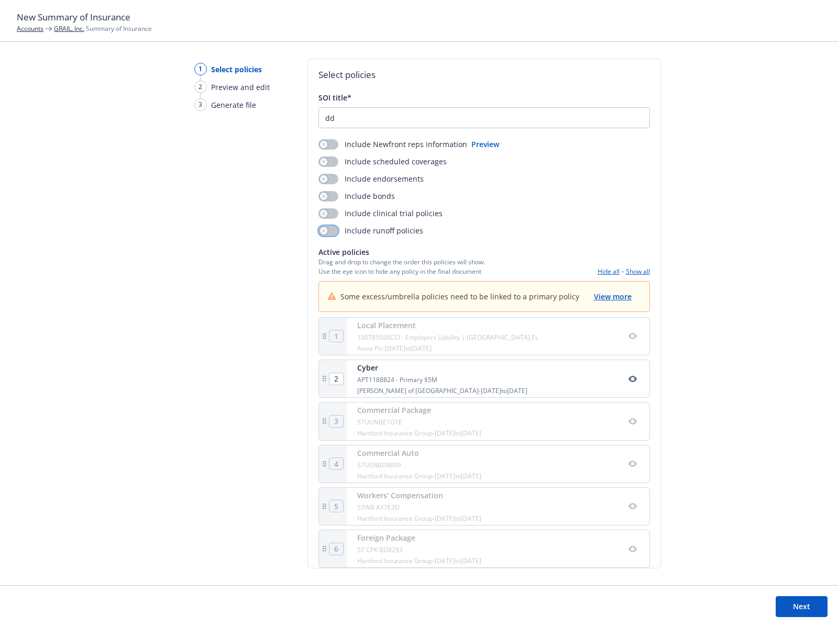
click at [334, 231] on button "button" at bounding box center [328, 231] width 20 height 10
click at [333, 215] on button "button" at bounding box center [328, 213] width 20 height 10
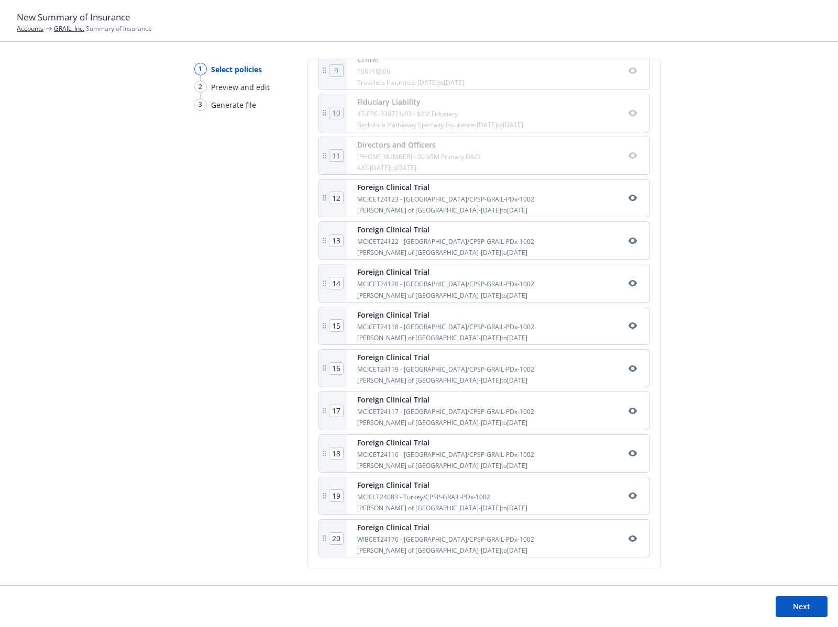
scroll to position [0, 0]
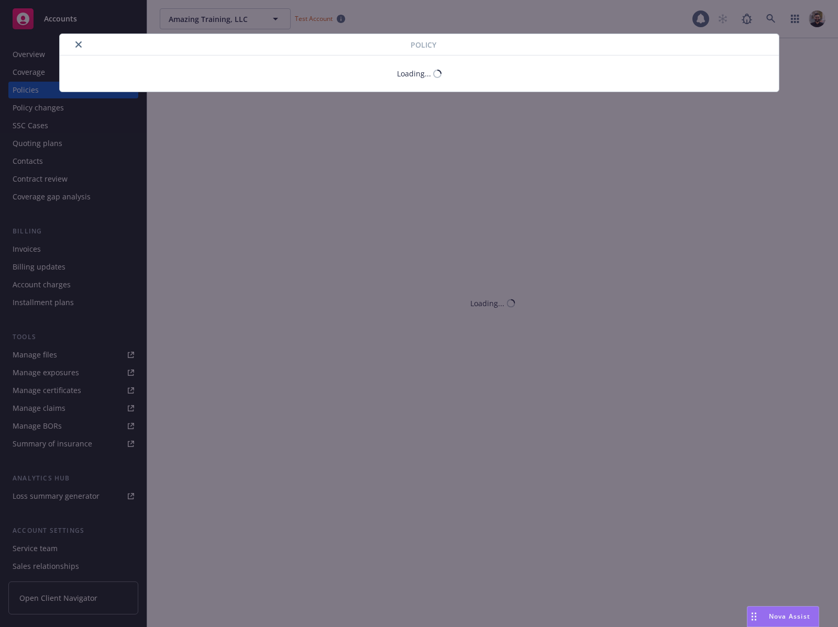
click at [74, 46] on button "close" at bounding box center [78, 44] width 13 height 13
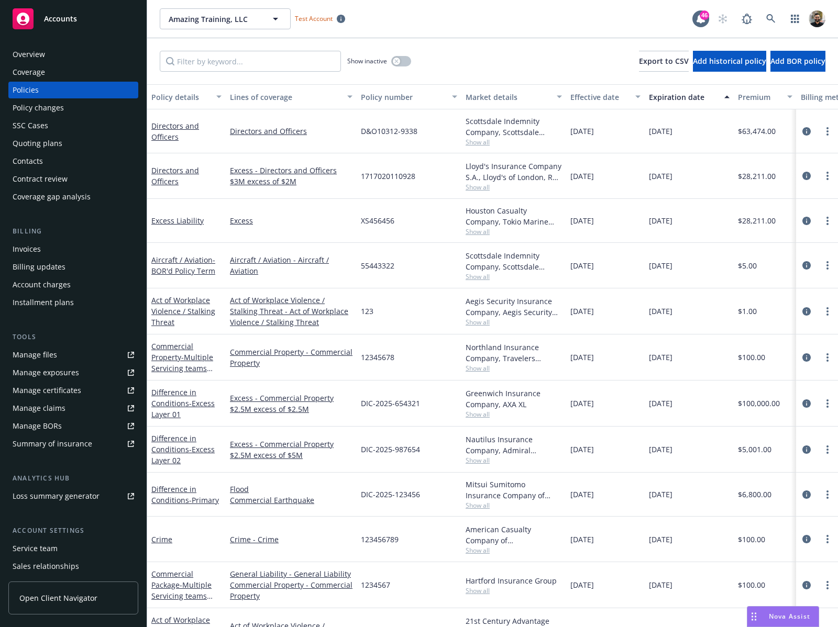
click at [77, 448] on div "Summary of insurance" at bounding box center [53, 444] width 80 height 17
